Goal: Task Accomplishment & Management: Use online tool/utility

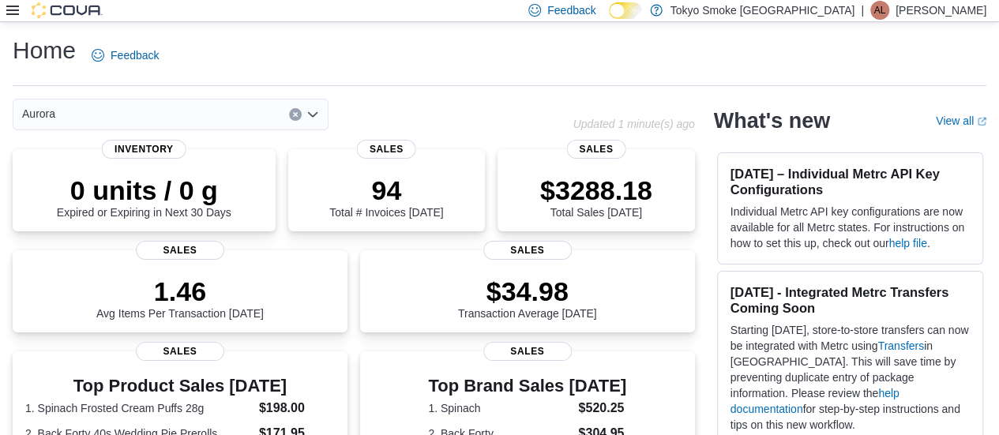
click at [13, 14] on icon at bounding box center [12, 10] width 13 height 9
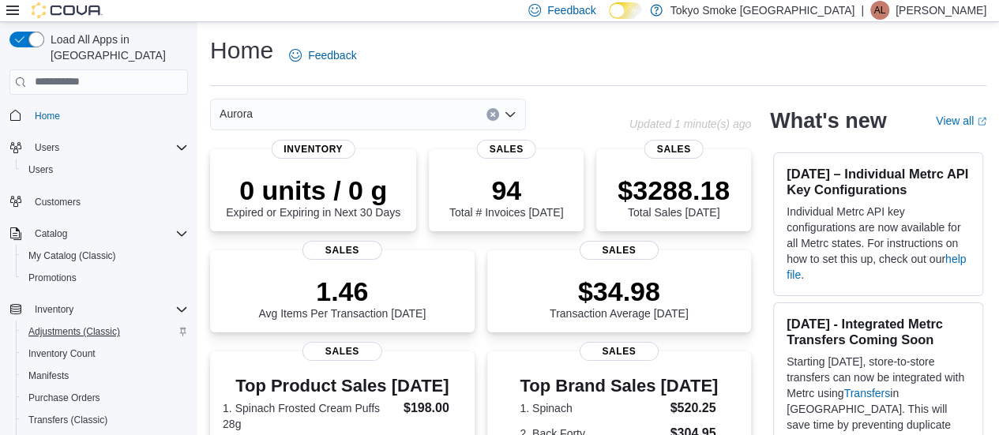
scroll to position [215, 0]
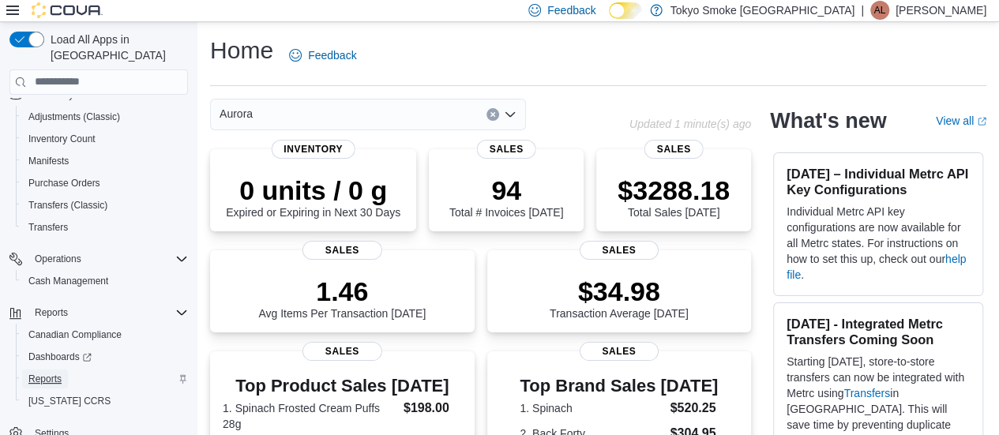
click at [39, 373] on span "Reports" at bounding box center [44, 379] width 33 height 13
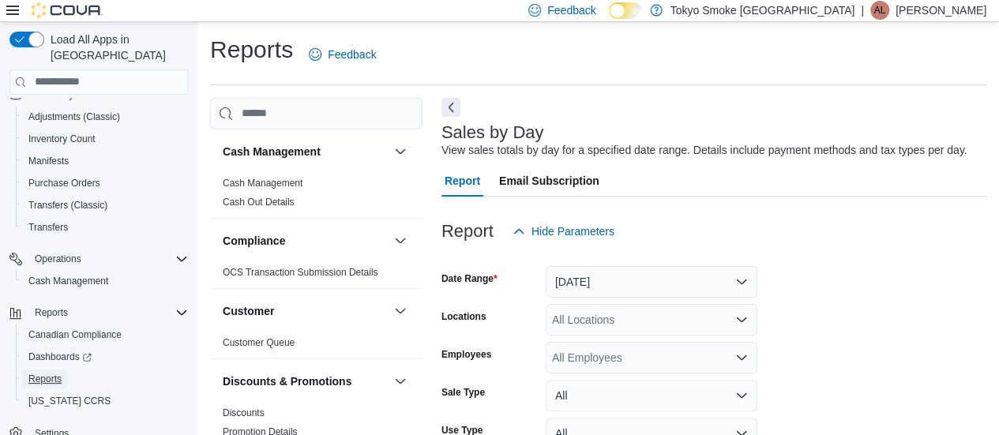
scroll to position [36, 0]
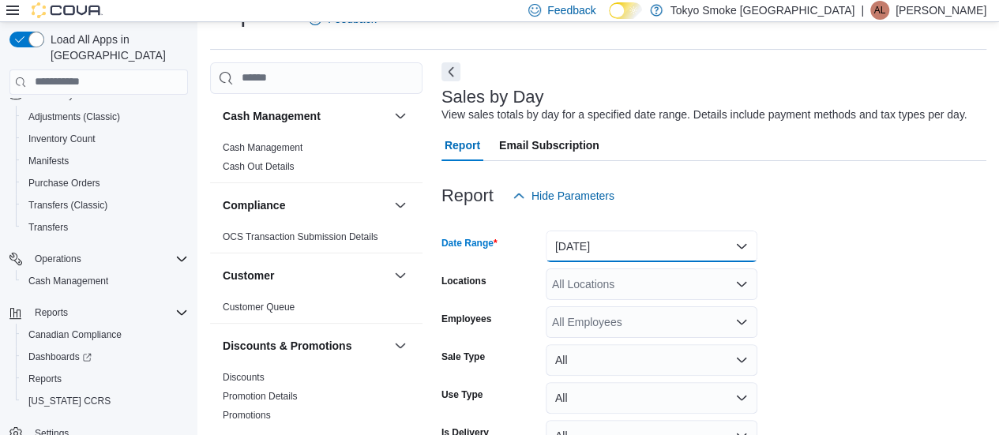
click at [676, 246] on button "[DATE]" at bounding box center [652, 247] width 212 height 32
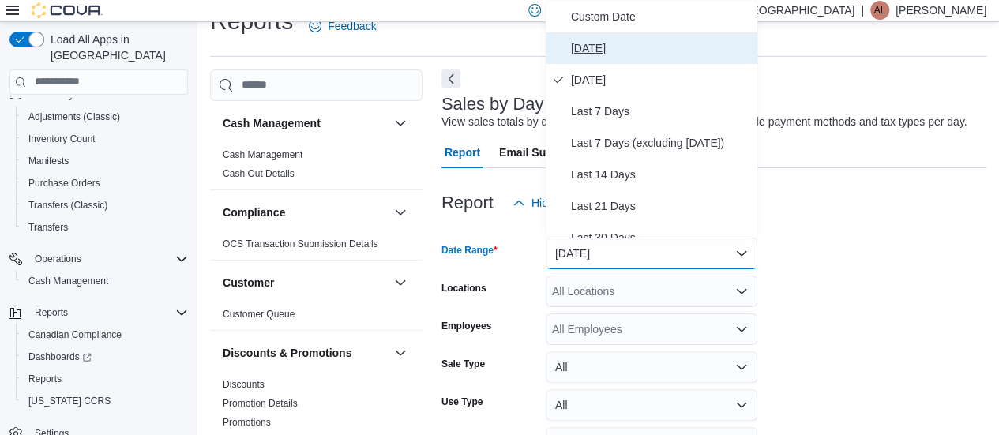
click at [621, 47] on span "[DATE]" at bounding box center [661, 48] width 180 height 19
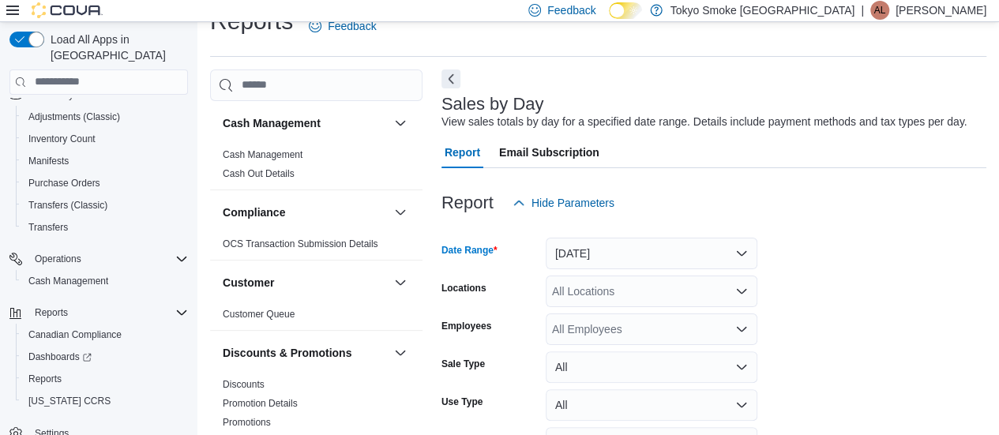
click at [610, 278] on div "All Locations" at bounding box center [652, 292] width 212 height 32
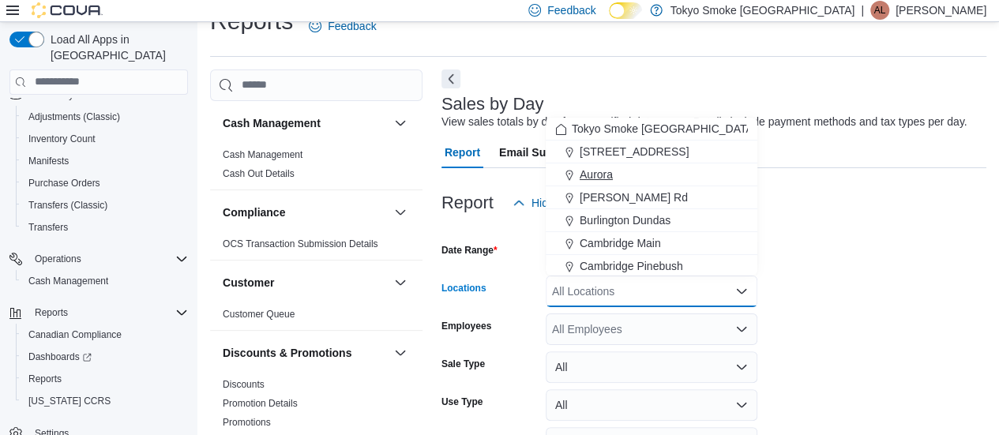
click at [617, 175] on div "Aurora" at bounding box center [651, 175] width 193 height 16
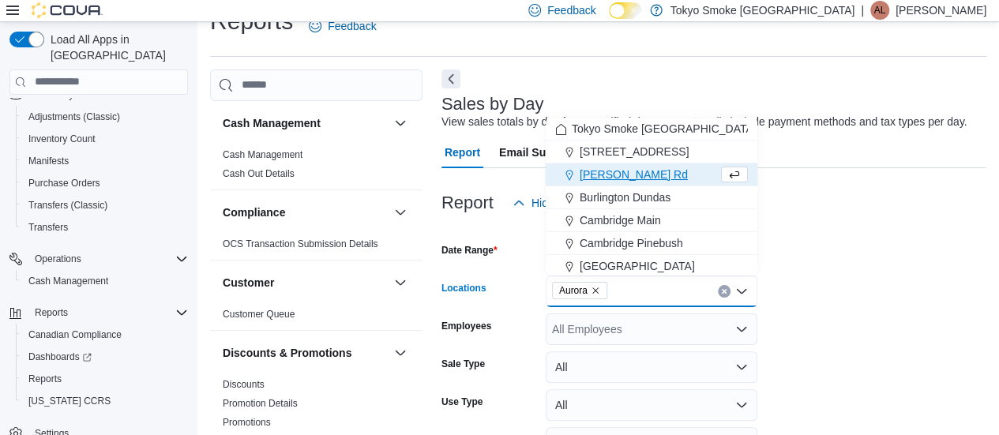
click at [903, 308] on form "Date Range [DATE] Locations [GEOGRAPHIC_DATA] Combo box. Selected. [GEOGRAPHIC_…" at bounding box center [713, 361] width 545 height 284
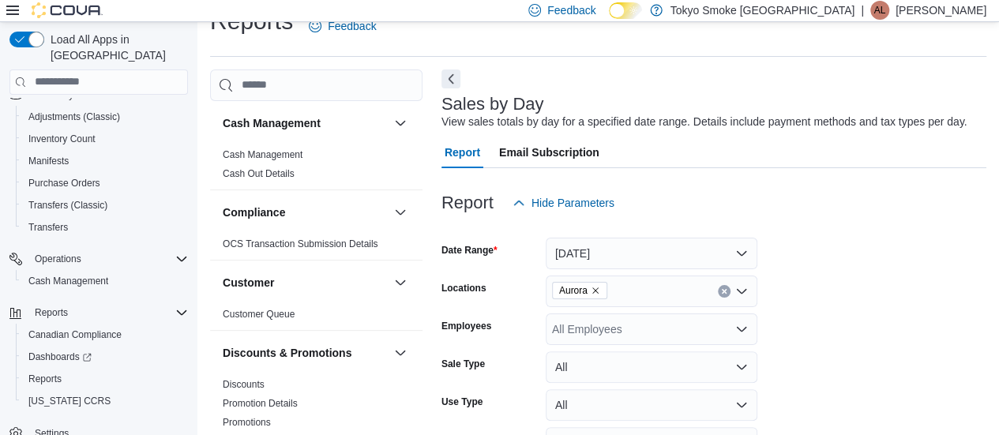
click at [681, 318] on div "All Employees" at bounding box center [652, 329] width 212 height 32
click at [907, 317] on form "Date Range [DATE] Locations [GEOGRAPHIC_DATA] Employees All Employees Sale Type…" at bounding box center [713, 361] width 545 height 284
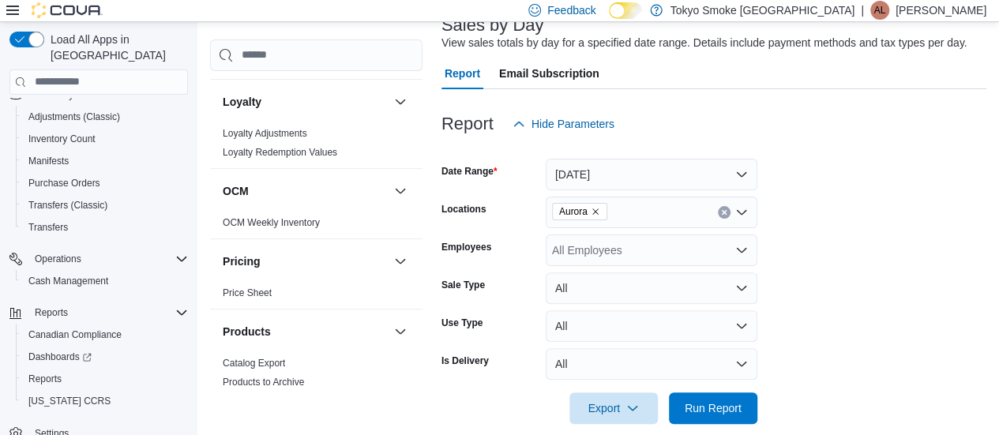
scroll to position [869, 0]
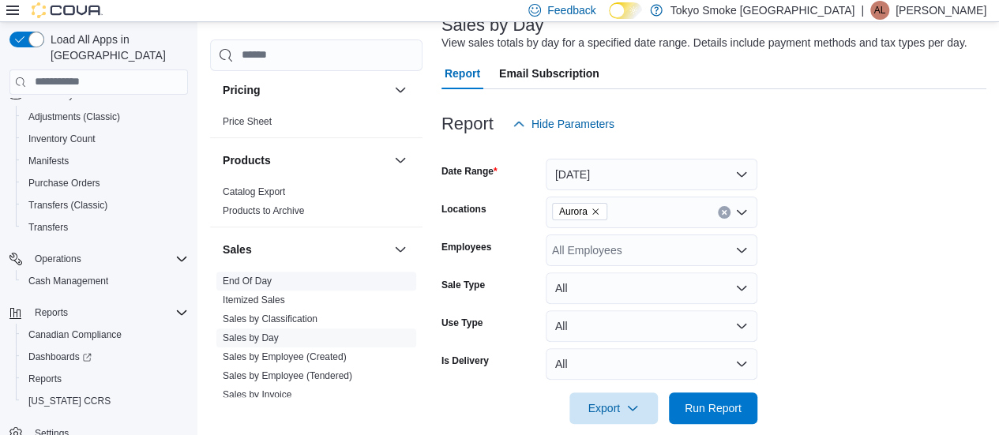
click at [256, 276] on link "End Of Day" at bounding box center [247, 281] width 49 height 11
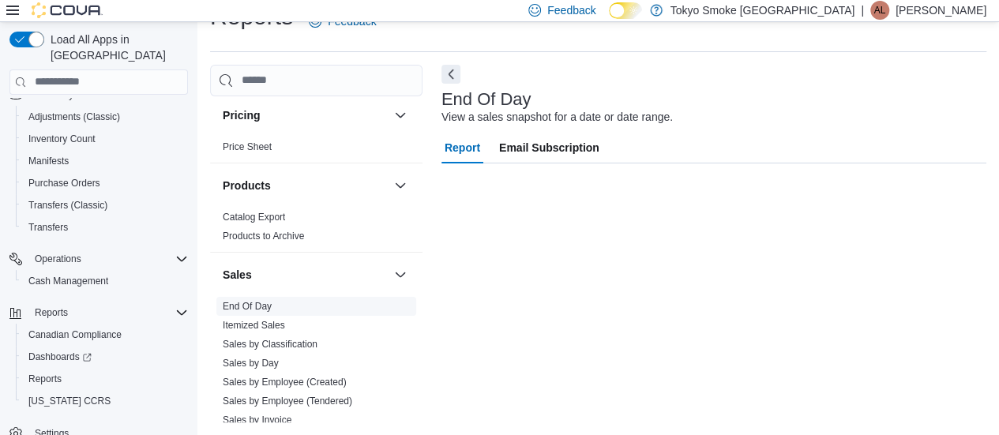
scroll to position [33, 0]
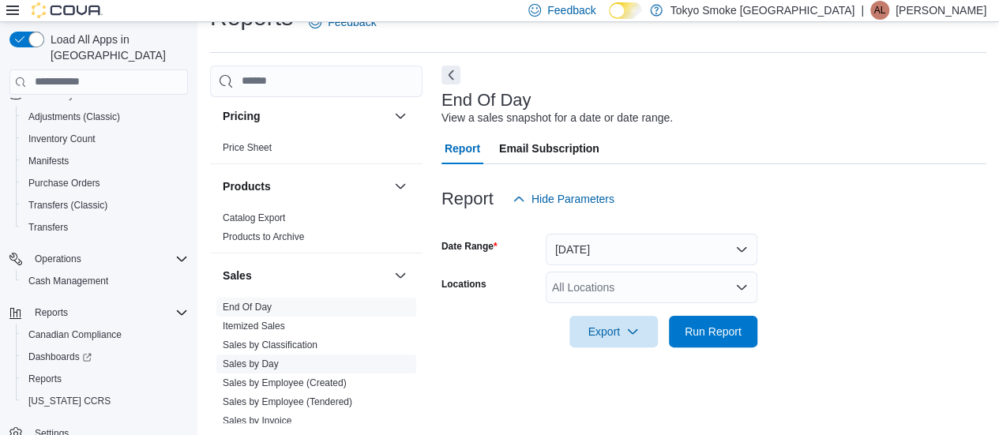
click at [254, 355] on span "Sales by Day" at bounding box center [316, 364] width 200 height 19
click at [256, 358] on link "Sales by Day" at bounding box center [251, 363] width 56 height 11
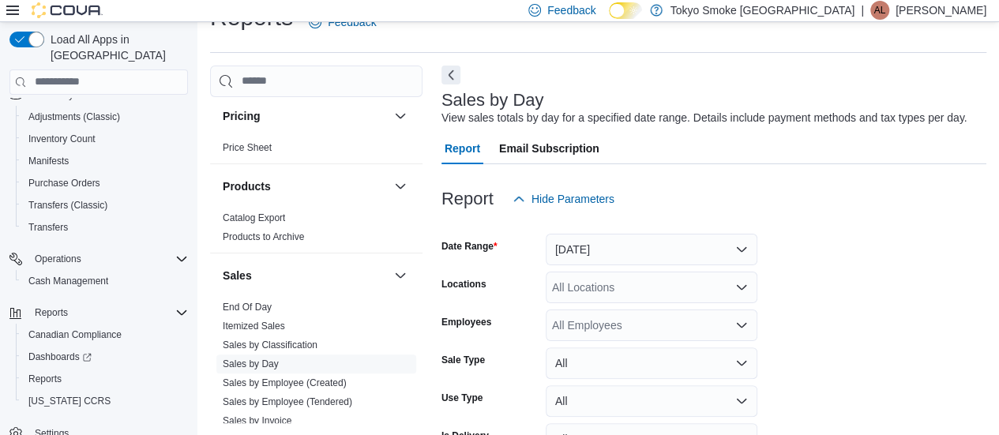
scroll to position [36, 0]
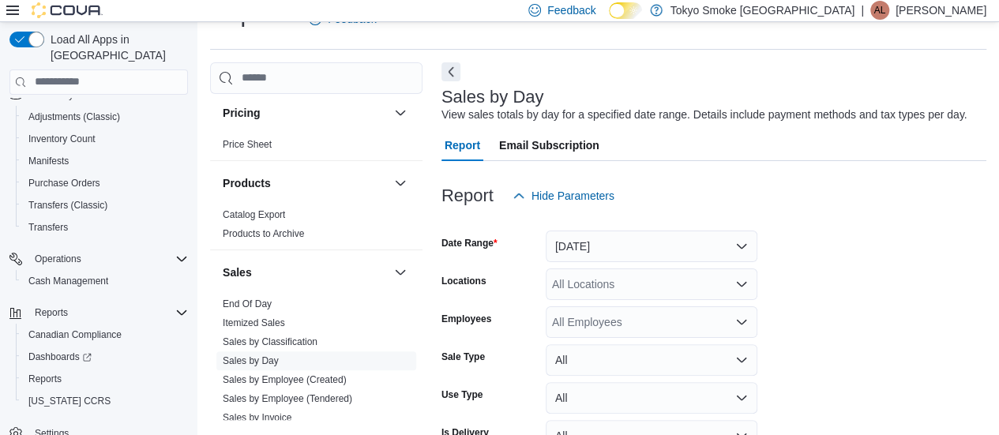
drag, startPoint x: 600, startPoint y: 288, endPoint x: 589, endPoint y: 291, distance: 11.5
click at [597, 290] on div "All Locations" at bounding box center [652, 284] width 212 height 32
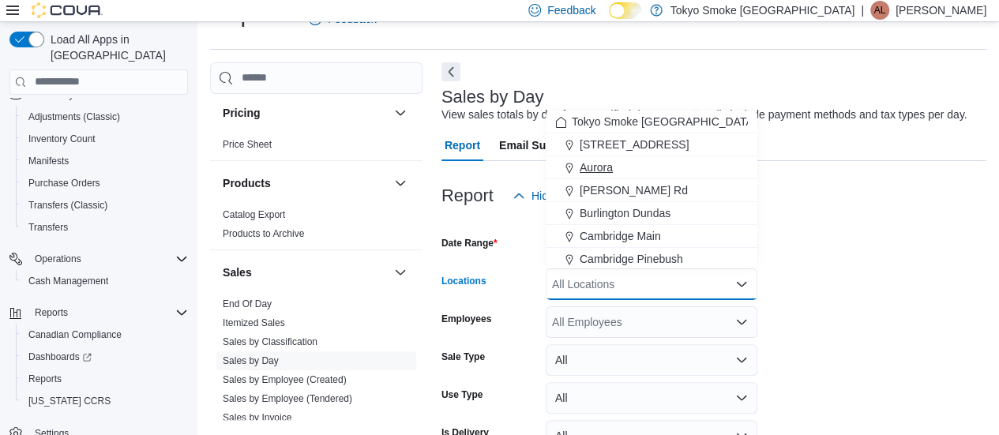
click at [614, 167] on div "Aurora" at bounding box center [651, 168] width 193 height 16
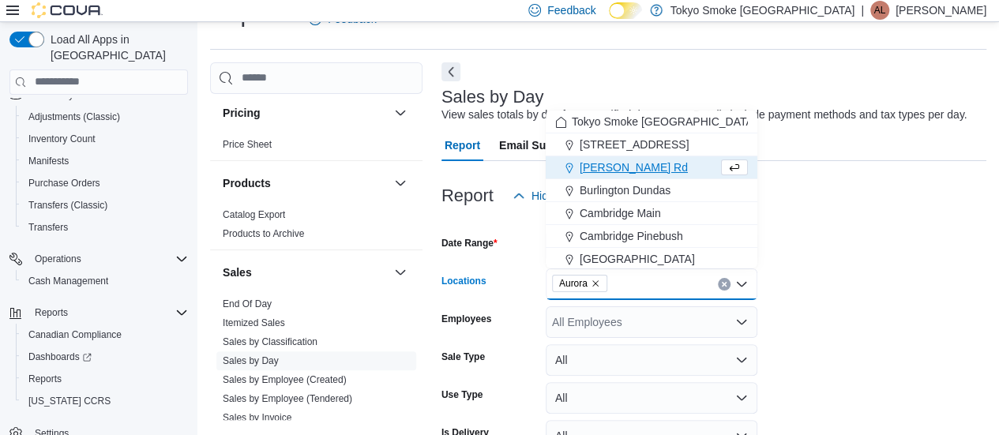
click at [501, 274] on div "Locations" at bounding box center [490, 284] width 98 height 32
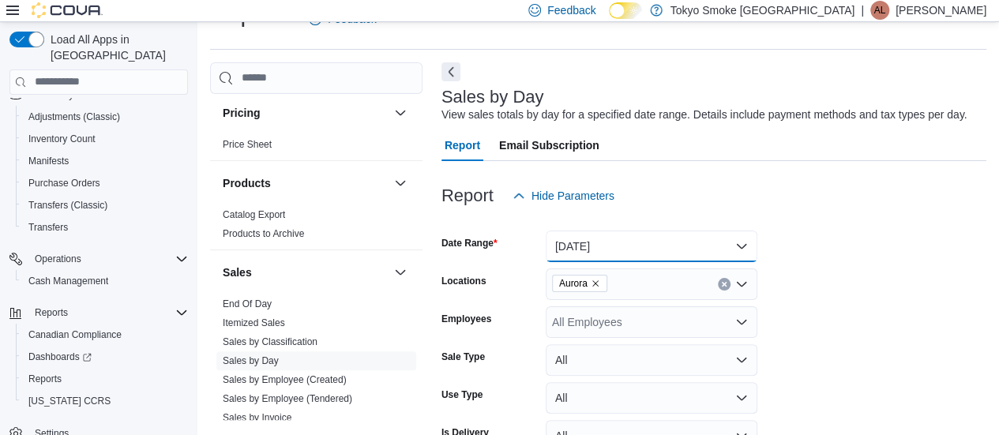
click at [599, 250] on button "[DATE]" at bounding box center [652, 247] width 212 height 32
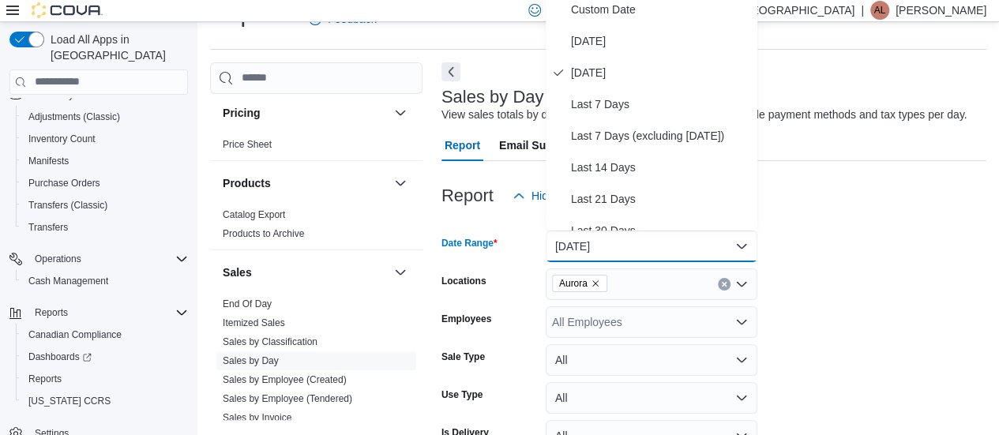
scroll to position [29, 0]
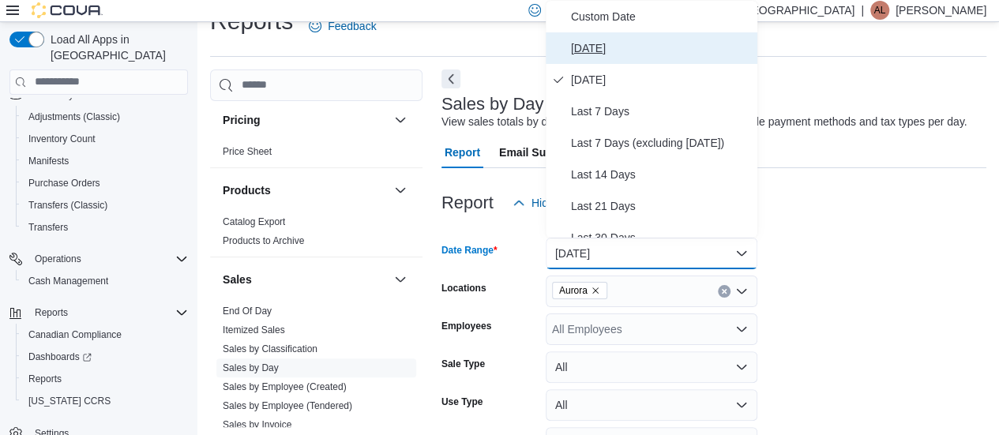
click at [636, 51] on span "[DATE]" at bounding box center [661, 48] width 180 height 19
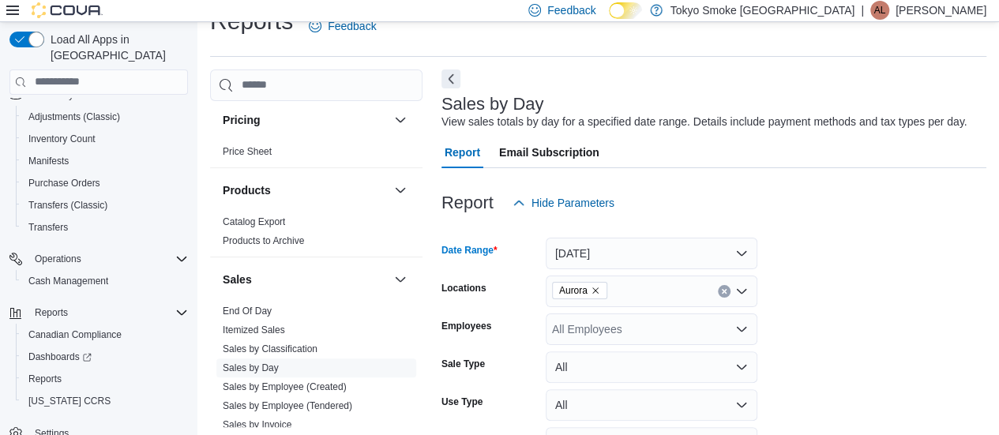
drag, startPoint x: 829, startPoint y: 310, endPoint x: 815, endPoint y: 317, distance: 15.6
click at [827, 313] on form "Date Range [DATE] Locations [GEOGRAPHIC_DATA] Employees All Employees Sale Type…" at bounding box center [713, 361] width 545 height 284
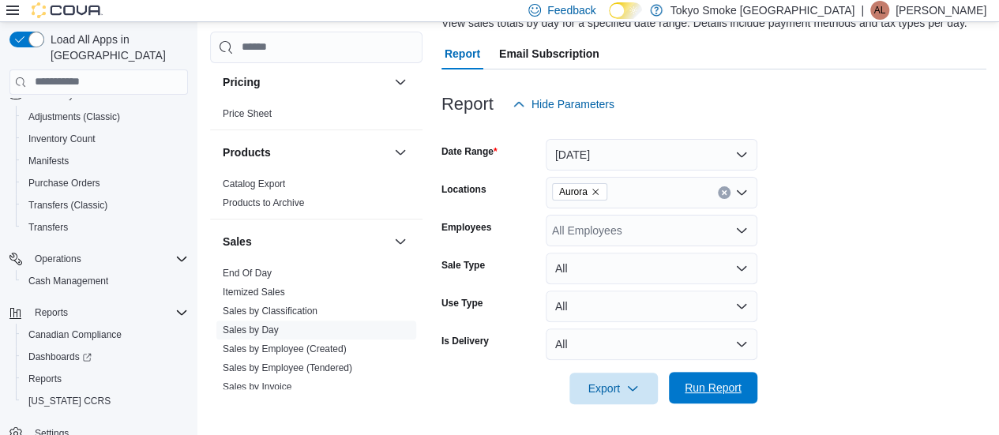
click at [732, 396] on span "Run Report" at bounding box center [712, 388] width 69 height 32
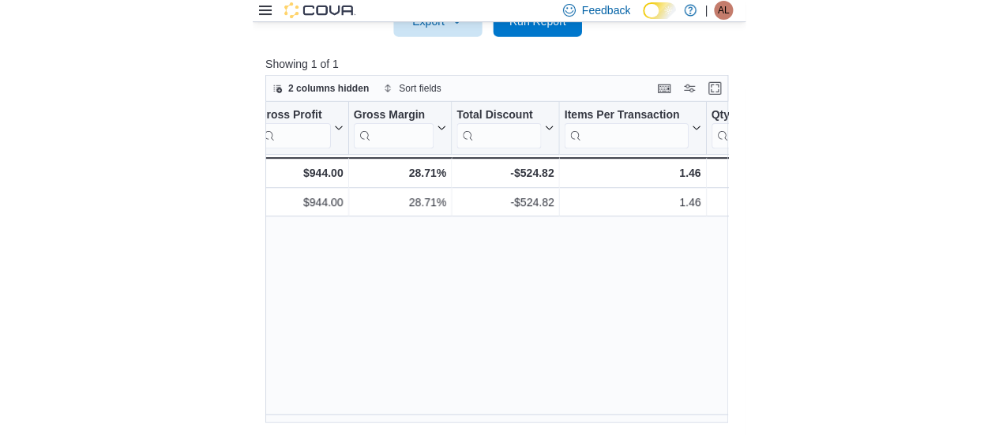
scroll to position [495, 0]
